Goal: Submit feedback/report problem

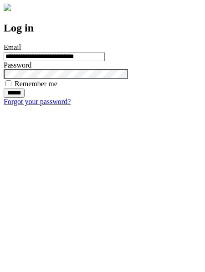
type input "**********"
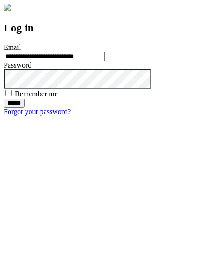
click at [25, 108] on input "******" at bounding box center [14, 102] width 21 height 9
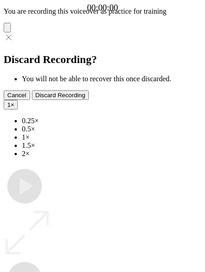
type input "**********"
